Goal: Task Accomplishment & Management: Manage account settings

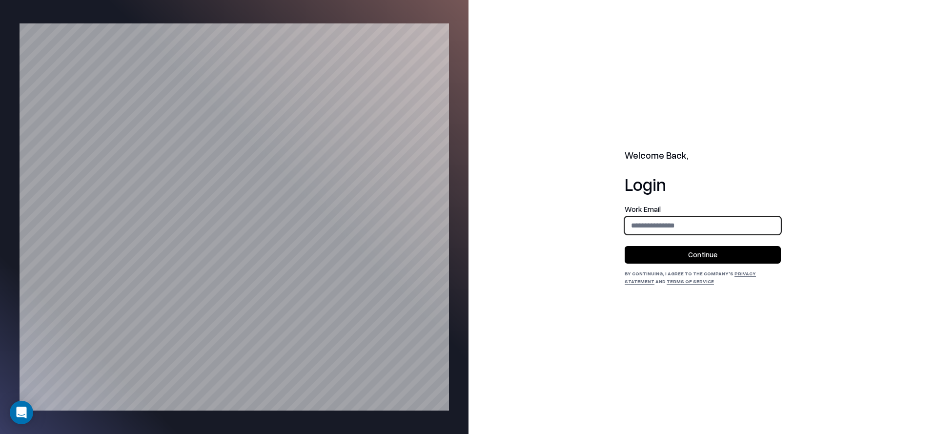
click at [657, 226] on input "email" at bounding box center [702, 225] width 155 height 18
type input "**********"
click at [719, 248] on button "Continue" at bounding box center [703, 255] width 156 height 18
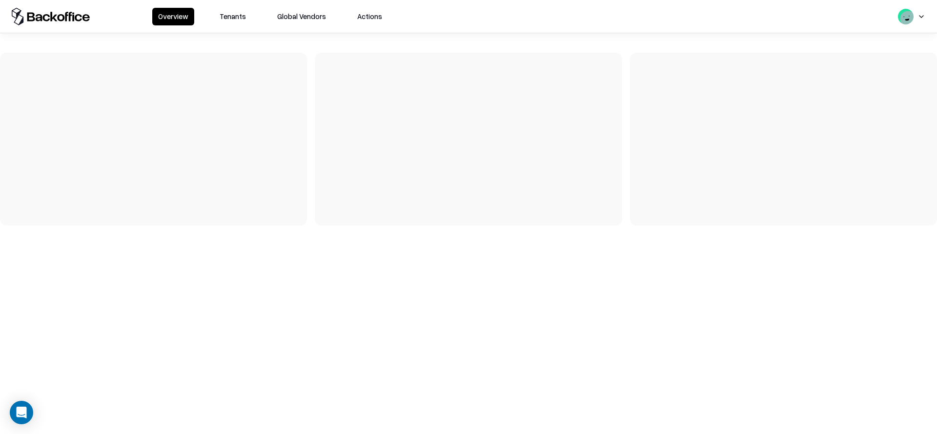
click at [222, 19] on button "Tenants" at bounding box center [233, 17] width 38 height 18
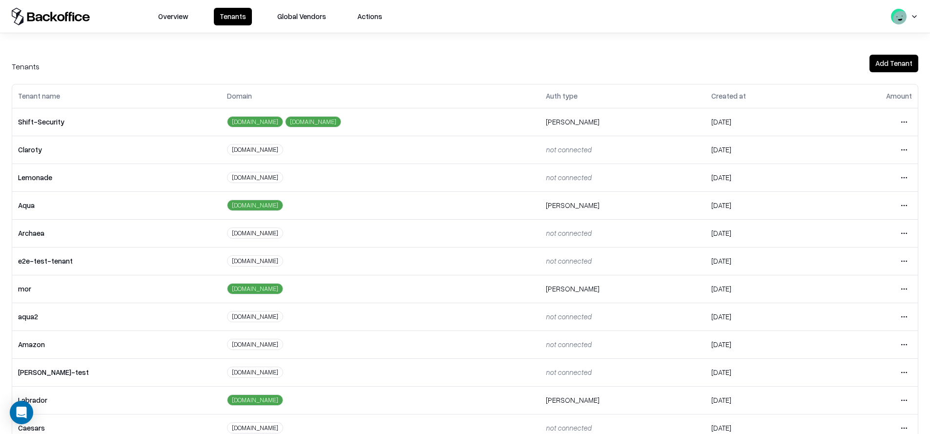
scroll to position [131, 0]
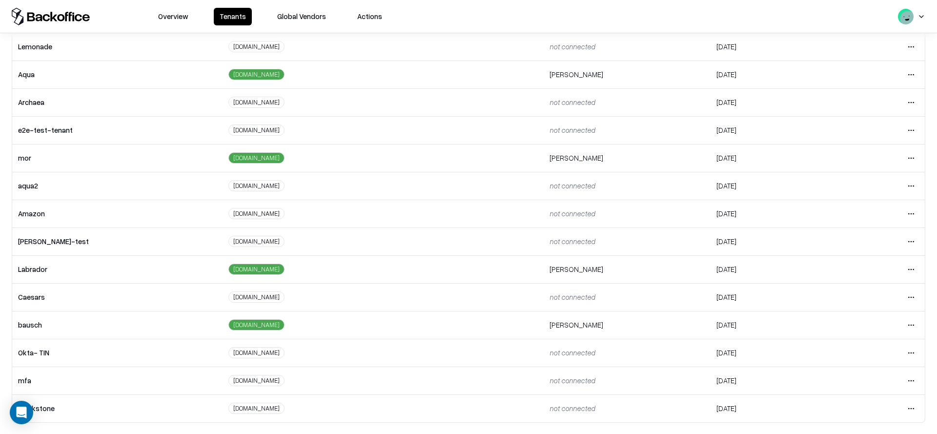
click at [903, 326] on html "Overview Tenants Global Vendors Actions Tenants Add Tenant Tenant name Domain A…" at bounding box center [468, 217] width 937 height 434
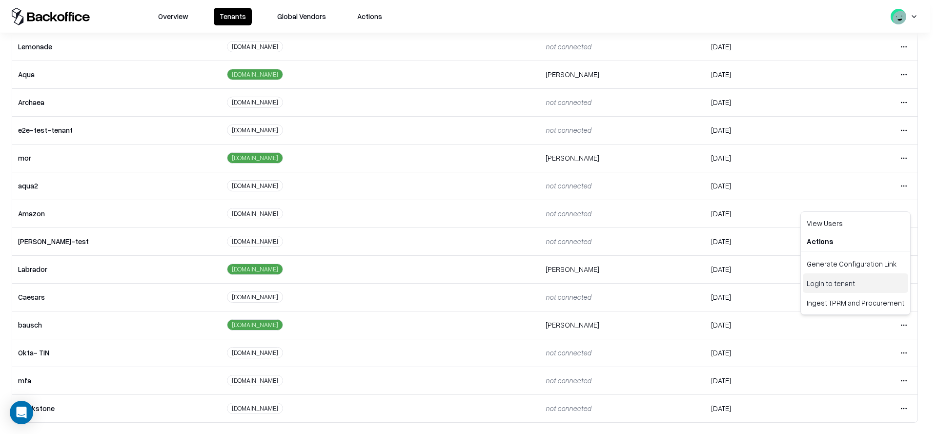
click at [851, 287] on div "Login to tenant" at bounding box center [855, 283] width 105 height 20
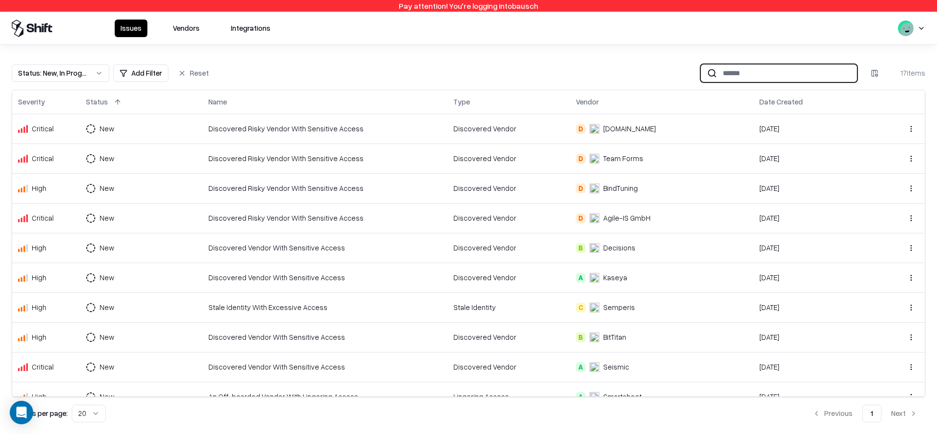
click at [759, 75] on input at bounding box center [787, 73] width 140 height 18
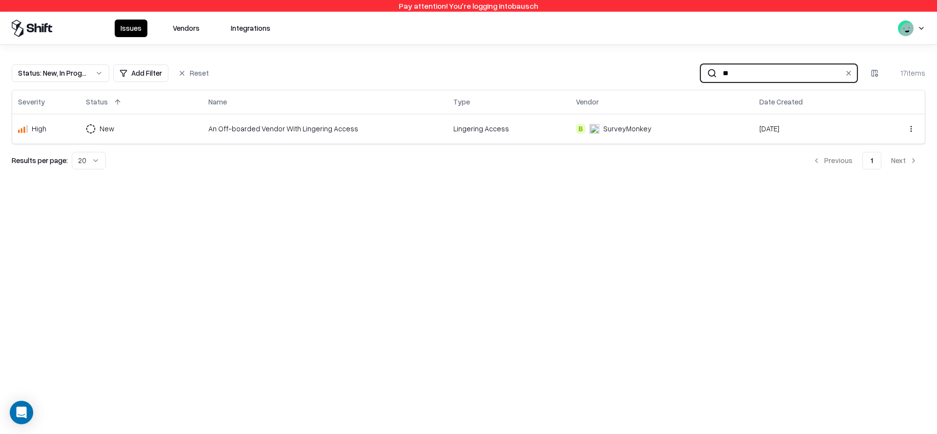
type input "*"
